Goal: Find specific page/section: Find specific page/section

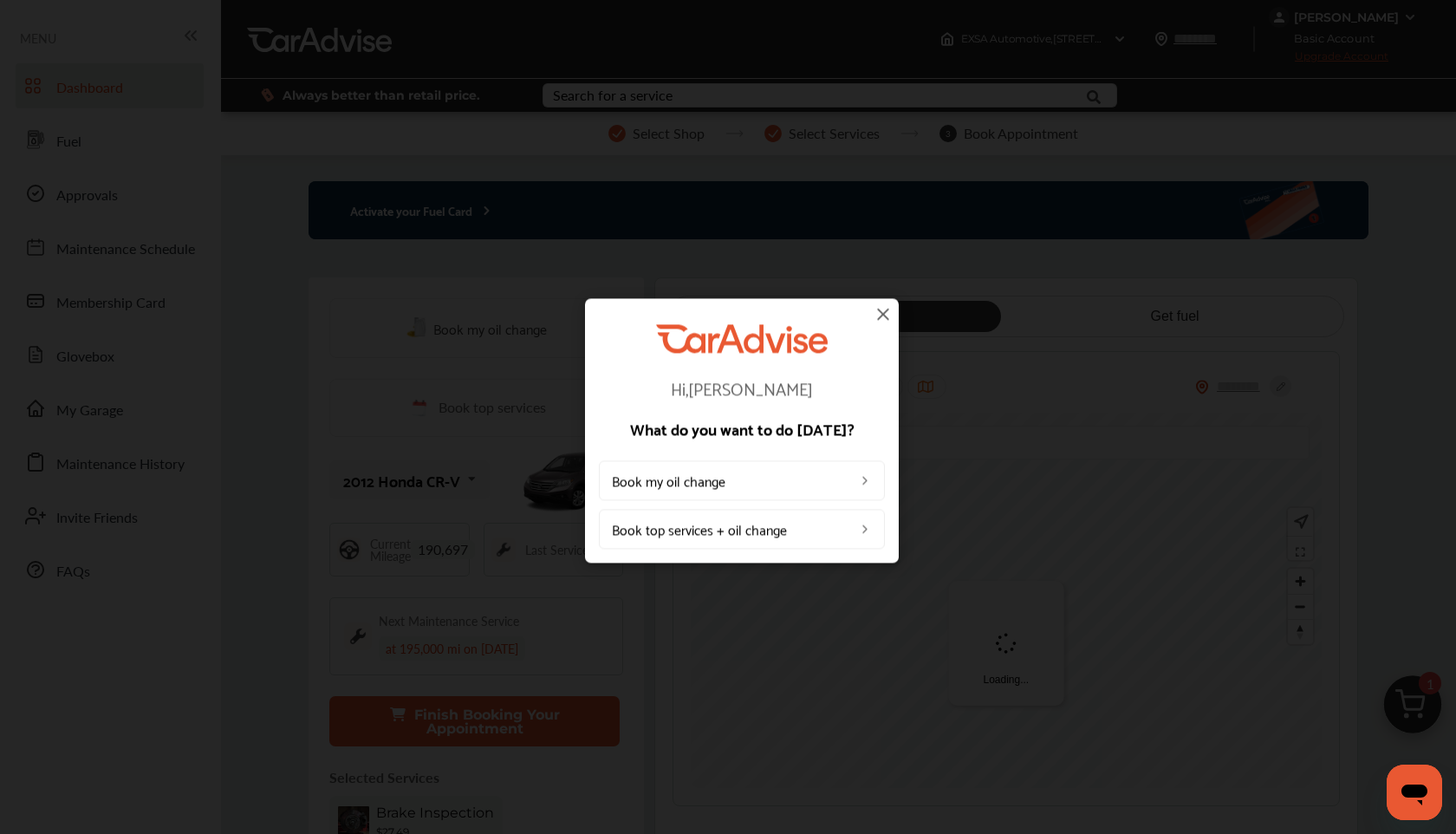
click at [878, 316] on img at bounding box center [883, 313] width 21 height 21
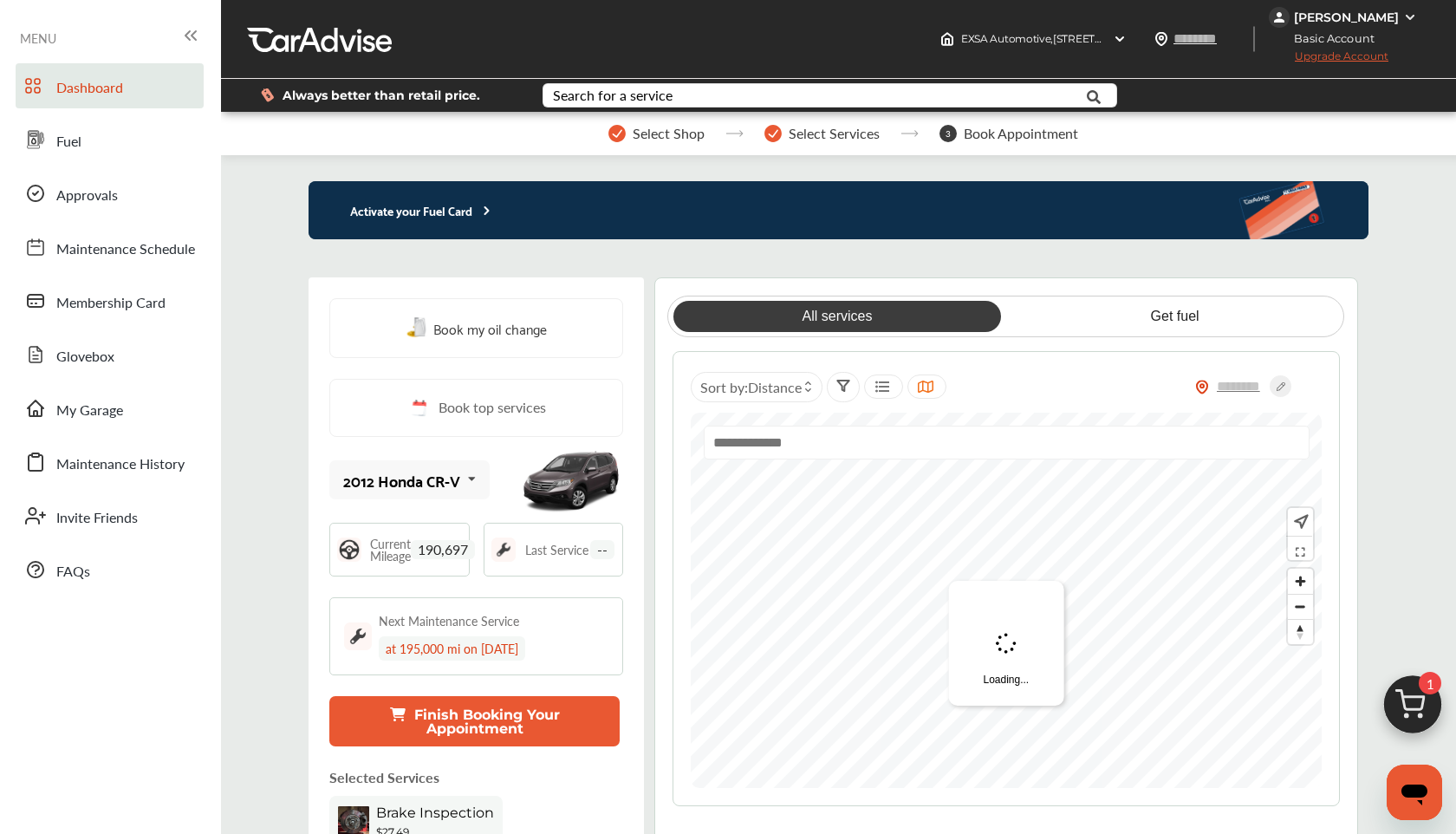
click at [479, 213] on icon at bounding box center [487, 210] width 14 height 14
click at [482, 214] on icon at bounding box center [487, 210] width 14 height 14
click at [487, 208] on icon at bounding box center [487, 211] width 4 height 7
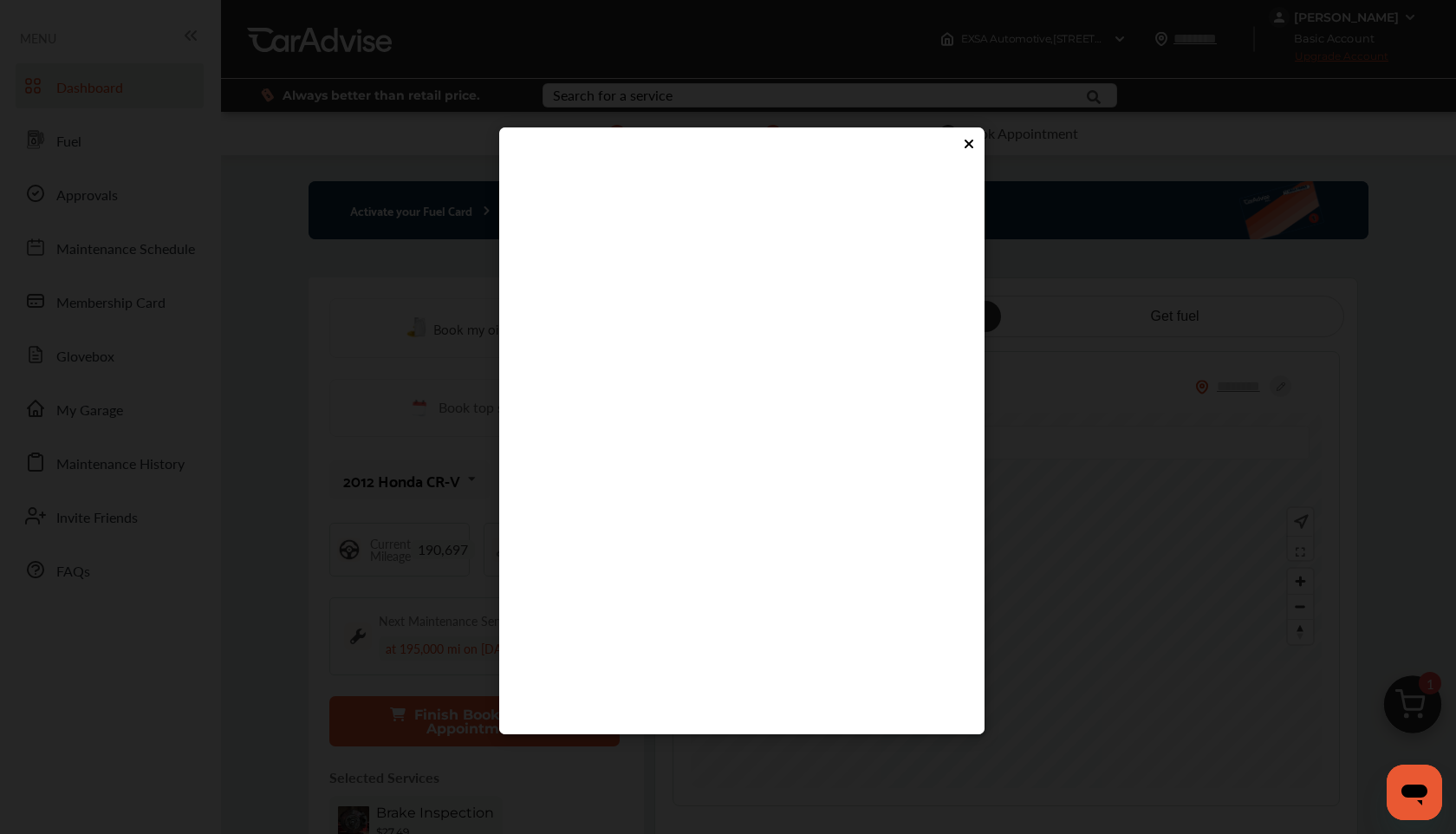
click at [581, 487] on flutter-view at bounding box center [742, 432] width 450 height 520
type input "****"
click at [596, 534] on flutter-view at bounding box center [742, 432] width 450 height 520
click at [967, 140] on icon at bounding box center [969, 144] width 7 height 7
